Goal: Information Seeking & Learning: Understand process/instructions

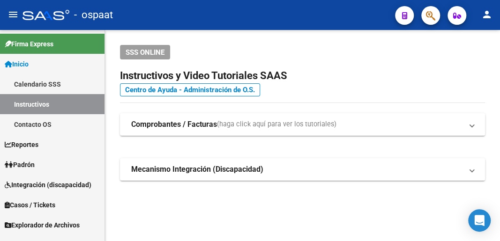
click at [196, 49] on div "SSS ONLINE" at bounding box center [302, 52] width 365 height 15
click at [206, 125] on strong "Comprobantes / Facturas" at bounding box center [174, 124] width 86 height 10
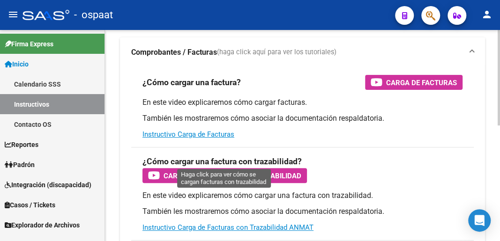
scroll to position [62, 0]
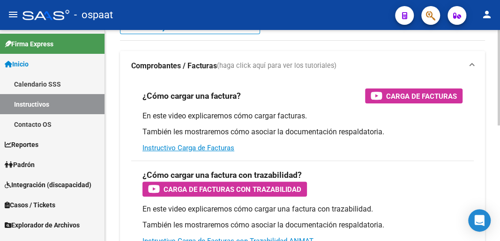
click at [128, 39] on app-root-component "SSS ONLINE Instructivos y Video Tutoriales SAAS Centro de Ayuda - Administració…" at bounding box center [302, 186] width 365 height 407
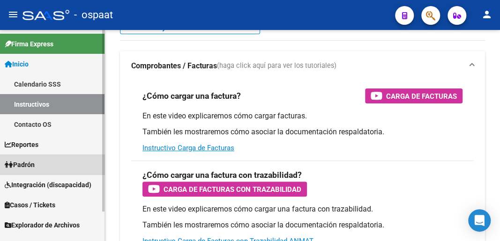
click at [35, 167] on span "Padrón" at bounding box center [20, 165] width 30 height 10
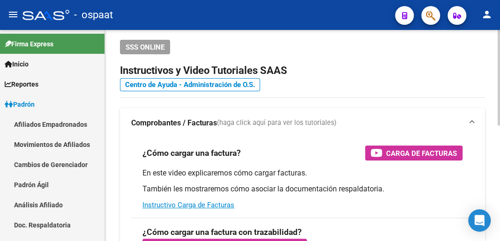
scroll to position [0, 0]
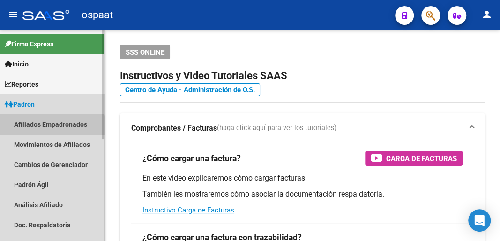
click at [51, 127] on link "Afiliados Empadronados" at bounding box center [52, 124] width 104 height 20
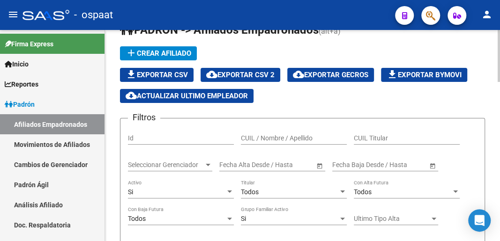
scroll to position [31, 0]
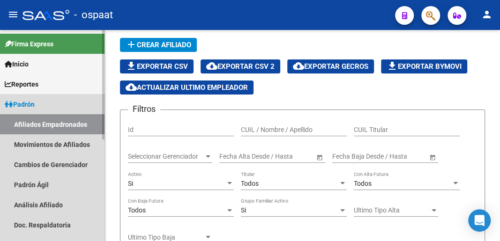
click at [22, 102] on span "Padrón" at bounding box center [20, 104] width 30 height 10
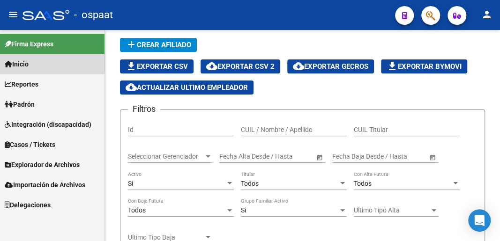
click at [27, 62] on span "Inicio" at bounding box center [17, 64] width 24 height 10
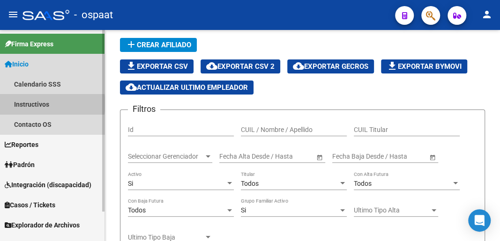
click at [45, 104] on link "Instructivos" at bounding box center [52, 104] width 104 height 20
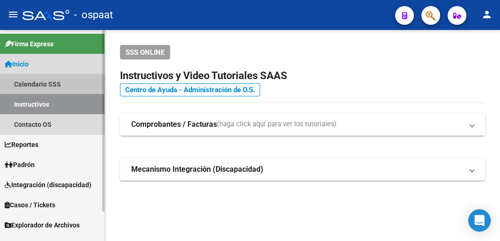
click at [36, 84] on link "Calendario SSS" at bounding box center [52, 84] width 104 height 20
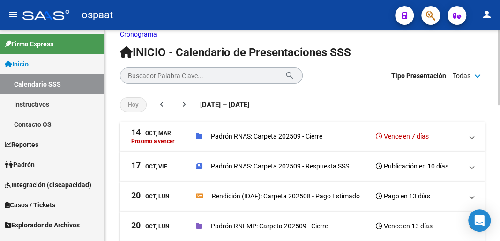
scroll to position [31, 0]
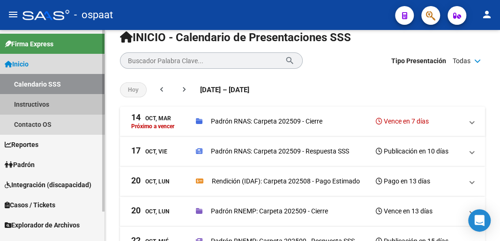
click at [32, 102] on link "Instructivos" at bounding box center [52, 104] width 104 height 20
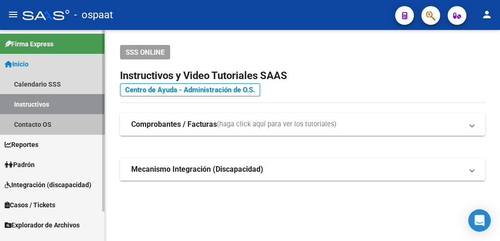
click at [30, 125] on link "Contacto OS" at bounding box center [52, 124] width 104 height 20
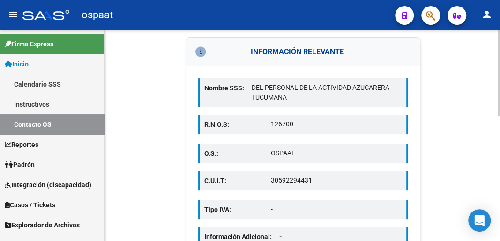
scroll to position [94, 0]
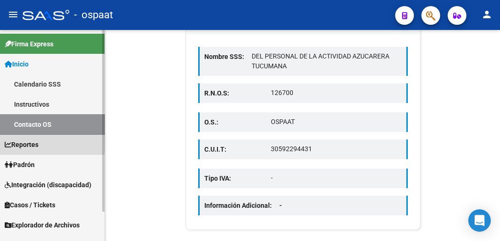
click at [26, 142] on span "Reportes" at bounding box center [22, 145] width 34 height 10
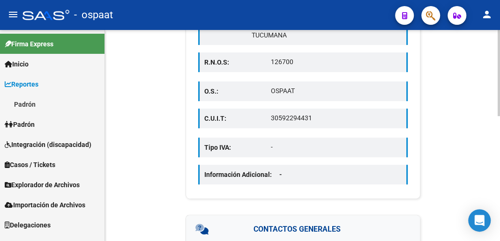
scroll to position [156, 0]
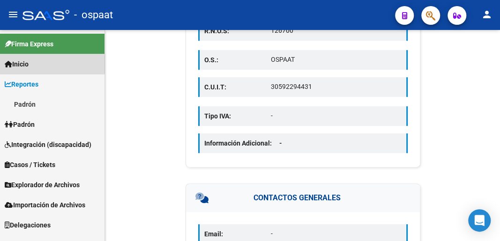
click at [29, 64] on span "Inicio" at bounding box center [17, 64] width 24 height 10
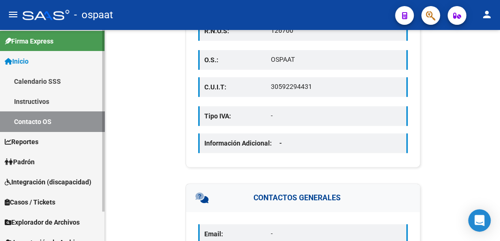
scroll to position [0, 0]
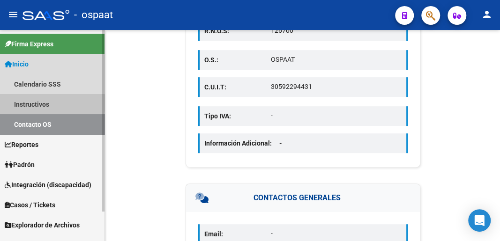
click at [39, 103] on link "Instructivos" at bounding box center [52, 104] width 104 height 20
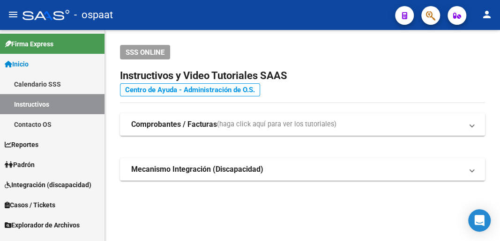
click at [139, 91] on link "Centro de Ayuda - Administración de O.S." at bounding box center [190, 89] width 140 height 13
click at [144, 91] on link "Centro de Ayuda - Administración de O.S." at bounding box center [190, 89] width 140 height 13
